Goal: Information Seeking & Learning: Understand process/instructions

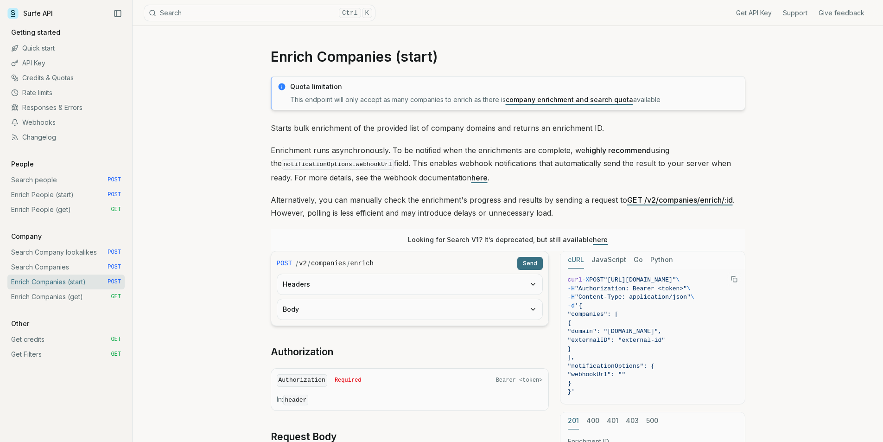
click at [57, 195] on link "Enrich People (start) POST" at bounding box center [65, 194] width 117 height 15
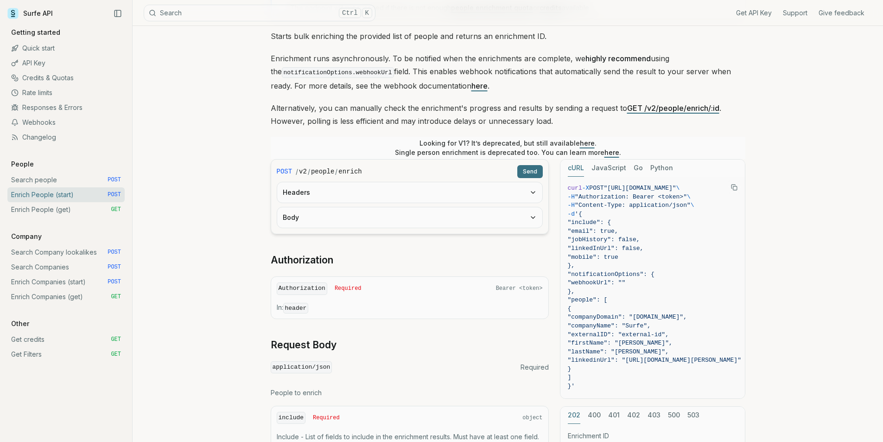
scroll to position [93, 0]
click at [360, 223] on button "Body" at bounding box center [409, 216] width 265 height 20
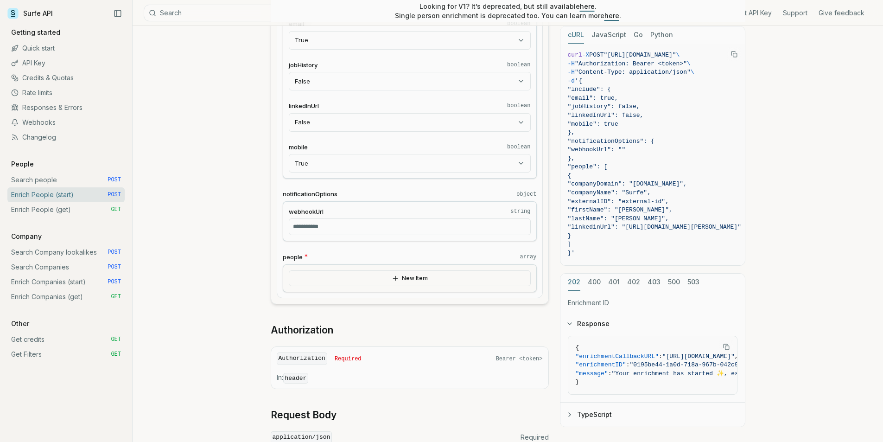
scroll to position [325, 0]
click at [481, 279] on button "New Item" at bounding box center [410, 277] width 242 height 16
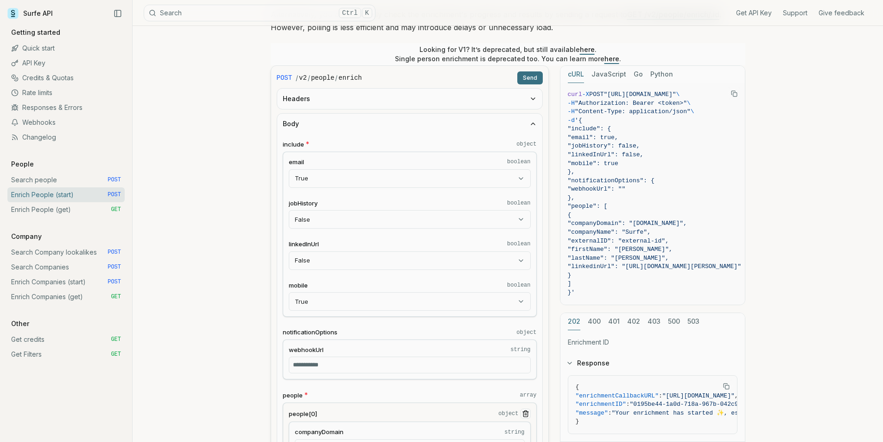
scroll to position [0, 0]
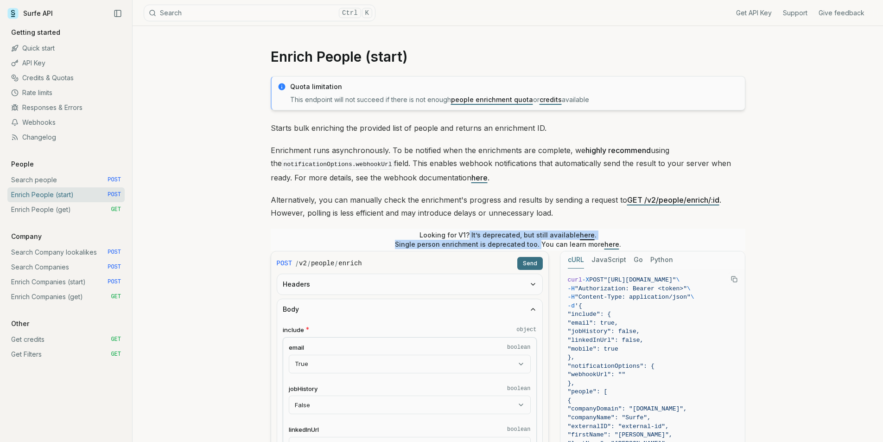
drag, startPoint x: 537, startPoint y: 243, endPoint x: 471, endPoint y: 236, distance: 66.2
click at [471, 236] on p "Looking for V1? It’s deprecated, but still available here . Single person enric…" at bounding box center [508, 239] width 226 height 19
click at [471, 234] on p "Looking for V1? It’s deprecated, but still available here . Single person enric…" at bounding box center [508, 239] width 226 height 19
click at [589, 234] on link "here" at bounding box center [587, 235] width 15 height 8
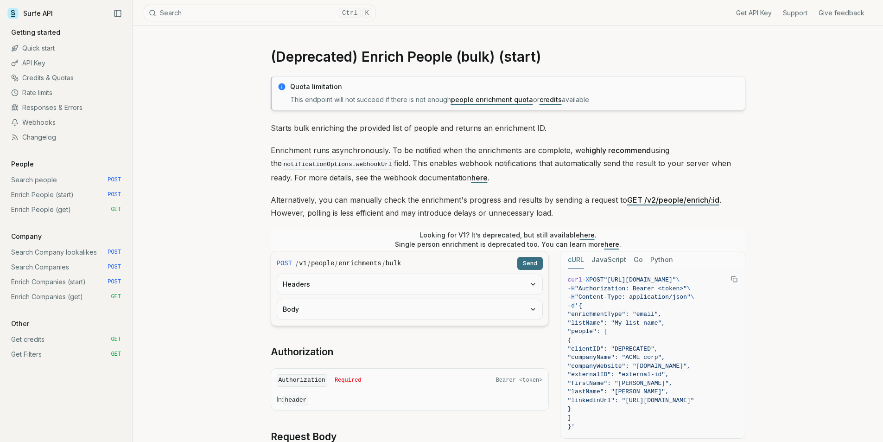
click at [55, 262] on link "Search Companies POST" at bounding box center [65, 267] width 117 height 15
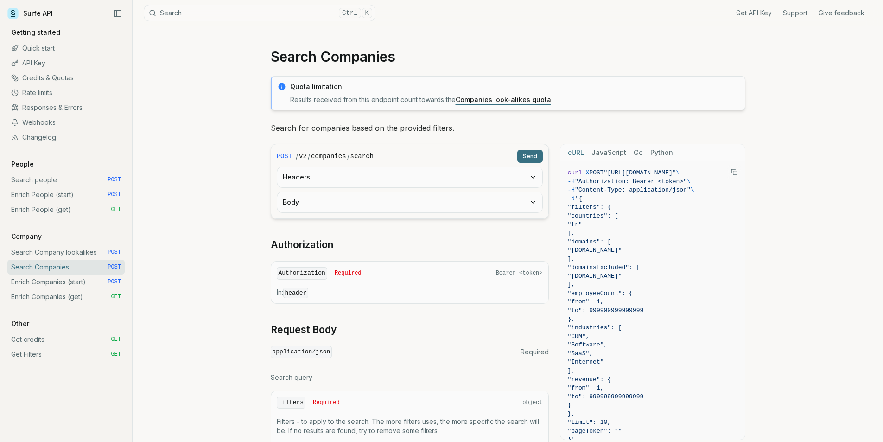
click at [55, 199] on link "Enrich People (start) POST" at bounding box center [65, 194] width 117 height 15
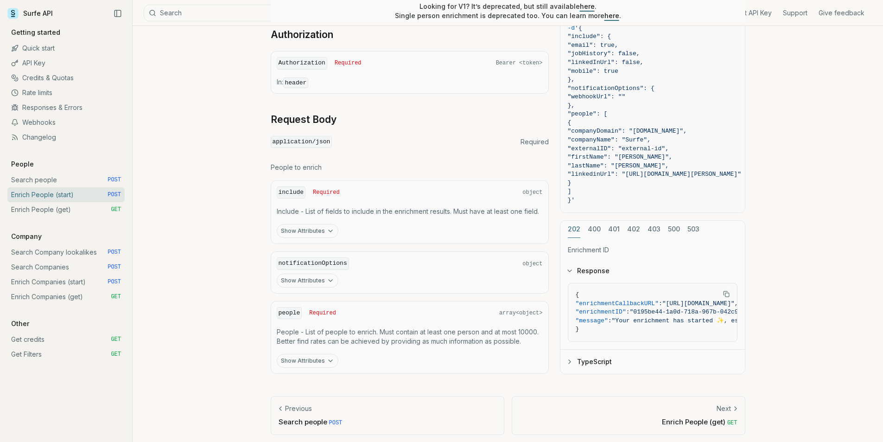
scroll to position [320, 0]
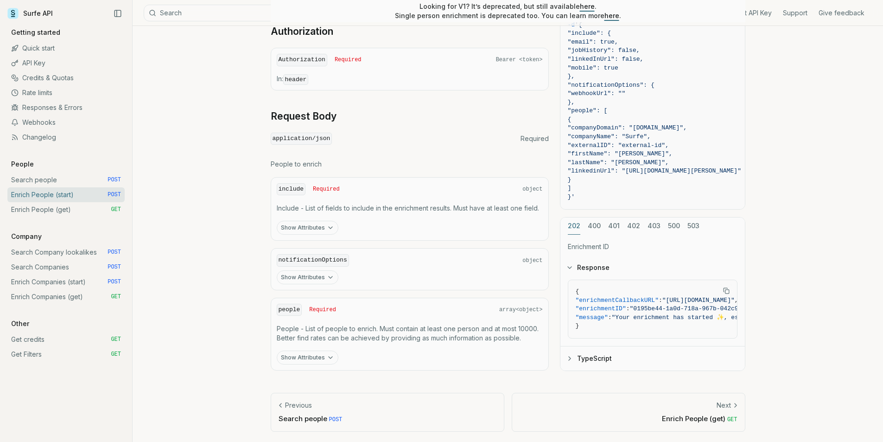
click at [324, 352] on button "Show Attributes" at bounding box center [308, 357] width 62 height 14
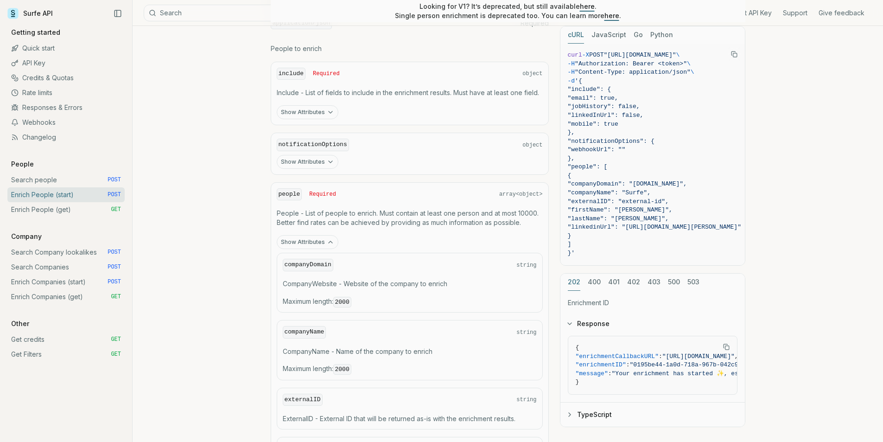
scroll to position [390, 0]
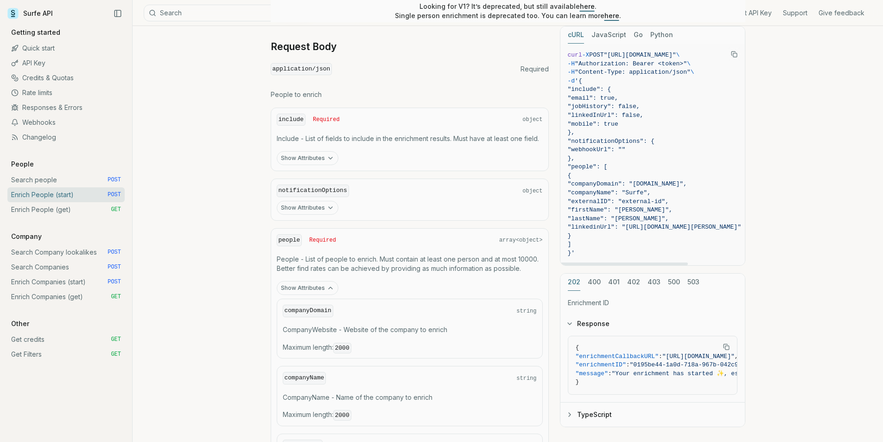
drag, startPoint x: 596, startPoint y: 202, endPoint x: 729, endPoint y: 194, distance: 133.7
click at [729, 194] on code "curl -X POST "[URL][DOMAIN_NAME]" \ -H "Authorization: Bearer <token>" \ -H "Co…" at bounding box center [654, 154] width 173 height 207
click at [704, 210] on span ""firstName": "[PERSON_NAME]"," at bounding box center [654, 210] width 173 height 9
drag, startPoint x: 699, startPoint y: 203, endPoint x: 582, endPoint y: 206, distance: 116.4
click at [582, 206] on code "curl -X POST "[URL][DOMAIN_NAME]" \ -H "Authorization: Bearer <token>" \ -H "Co…" at bounding box center [654, 154] width 173 height 207
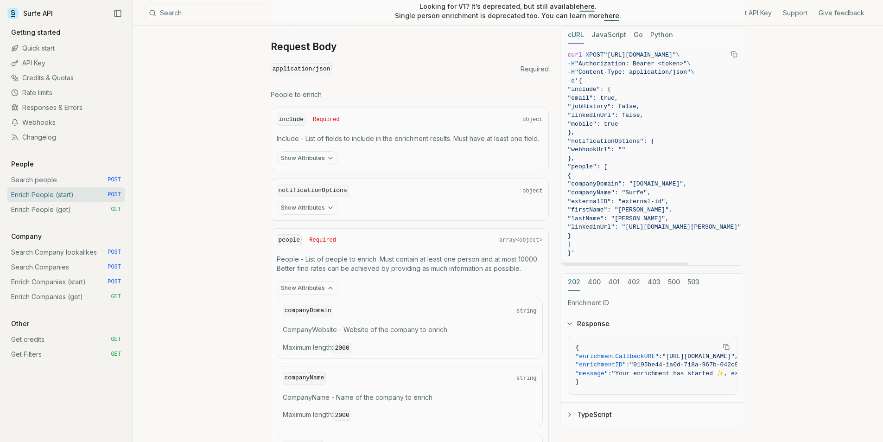
click at [651, 207] on span ""firstName": "[PERSON_NAME]"," at bounding box center [620, 209] width 105 height 7
drag, startPoint x: 696, startPoint y: 194, endPoint x: 709, endPoint y: 200, distance: 14.1
click at [709, 200] on code "curl -X POST "[URL][DOMAIN_NAME]" \ -H "Authorization: Bearer <token>" \ -H "Co…" at bounding box center [654, 154] width 173 height 207
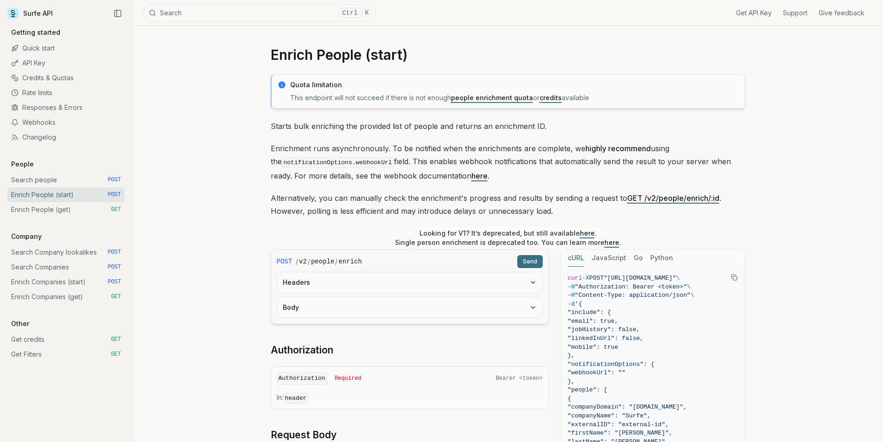
scroll to position [0, 0]
